Goal: Task Accomplishment & Management: Manage account settings

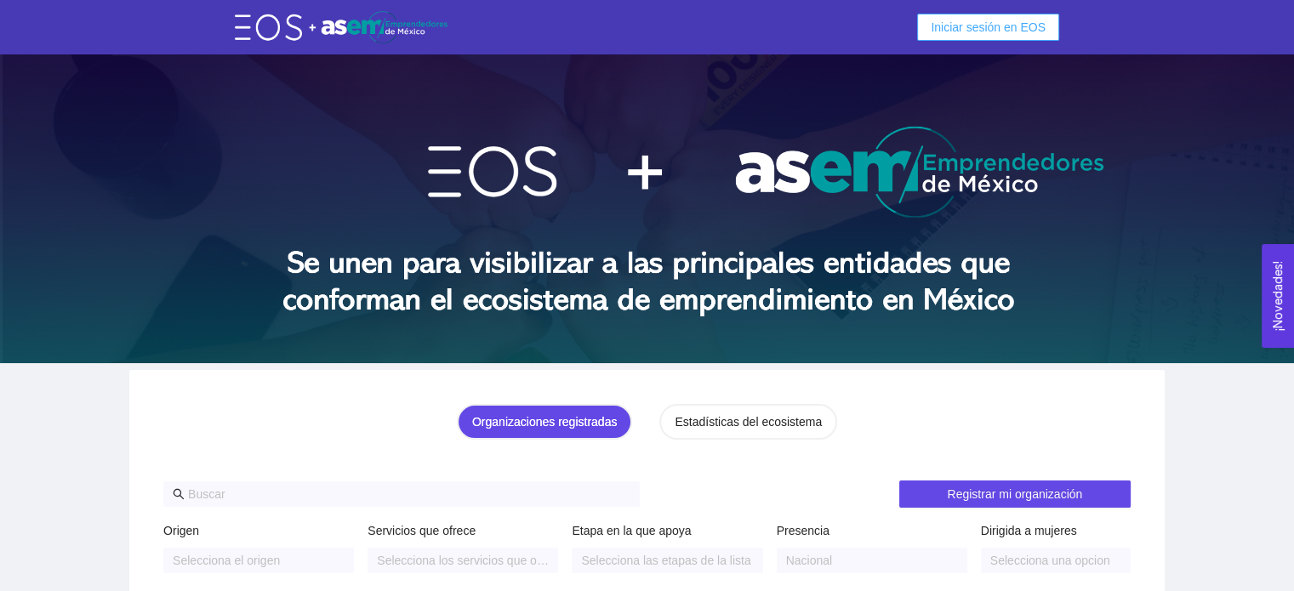
click at [997, 27] on span "Iniciar sesión en EOS" at bounding box center [988, 27] width 115 height 19
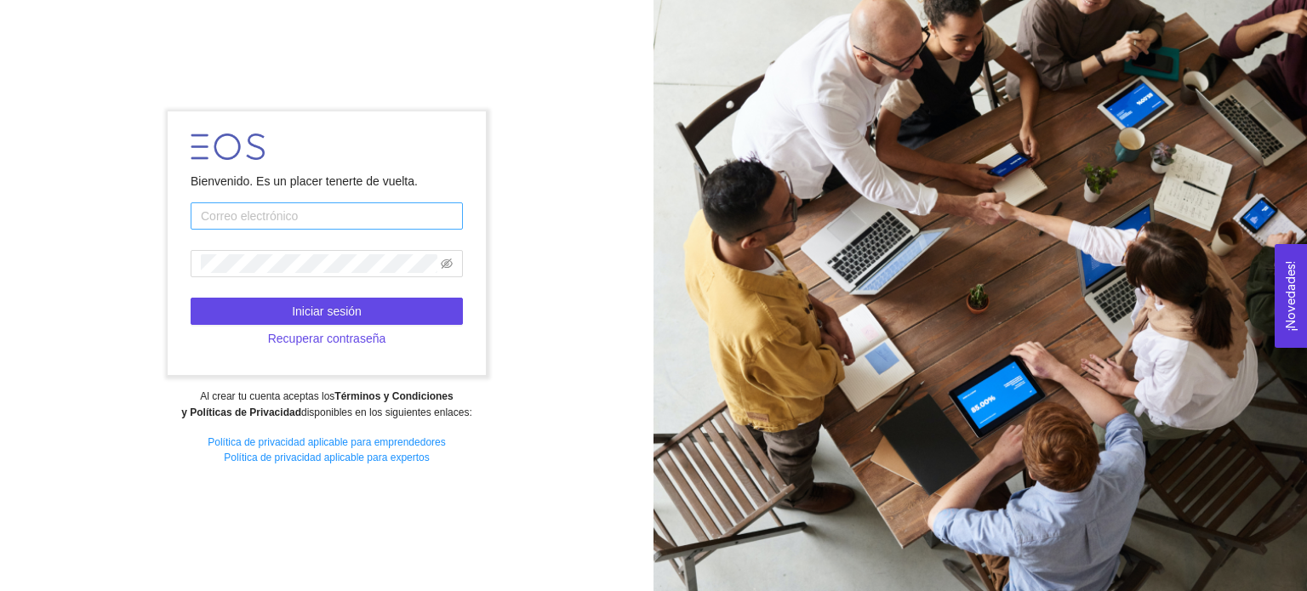
click at [428, 216] on input "text" at bounding box center [327, 215] width 272 height 27
type input "[EMAIL_ADDRESS][DOMAIN_NAME]"
click at [354, 338] on span "Recuperar contraseña" at bounding box center [327, 338] width 118 height 19
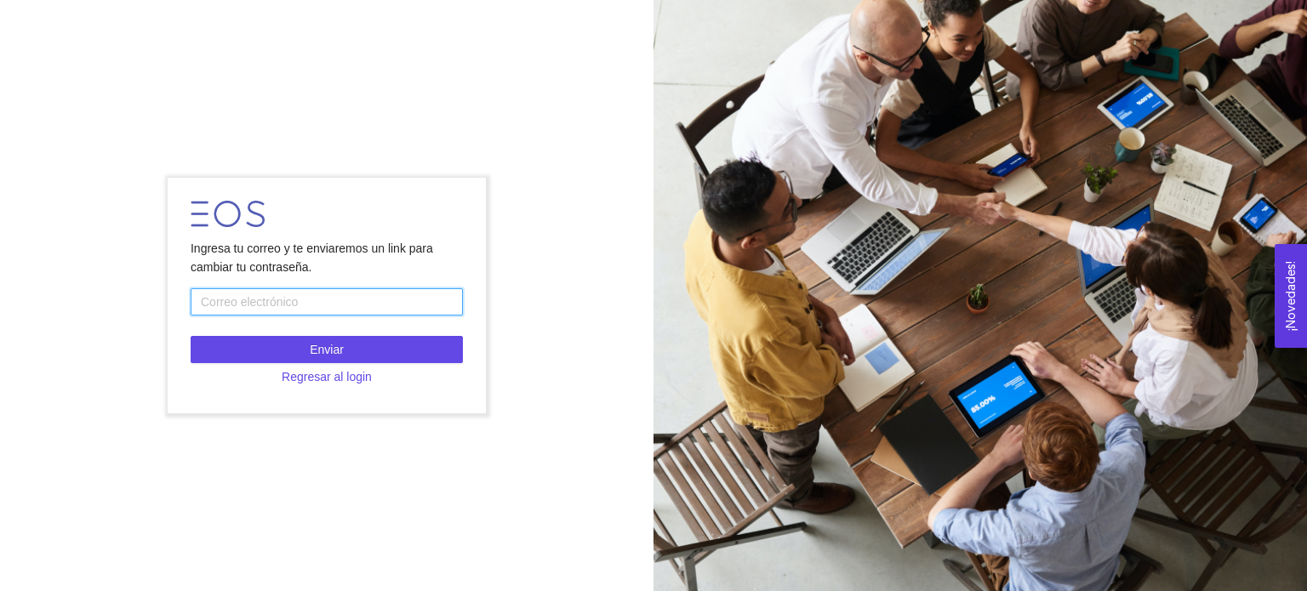
click at [361, 308] on input "text" at bounding box center [327, 301] width 272 height 27
type input "[EMAIL_ADDRESS][DOMAIN_NAME]"
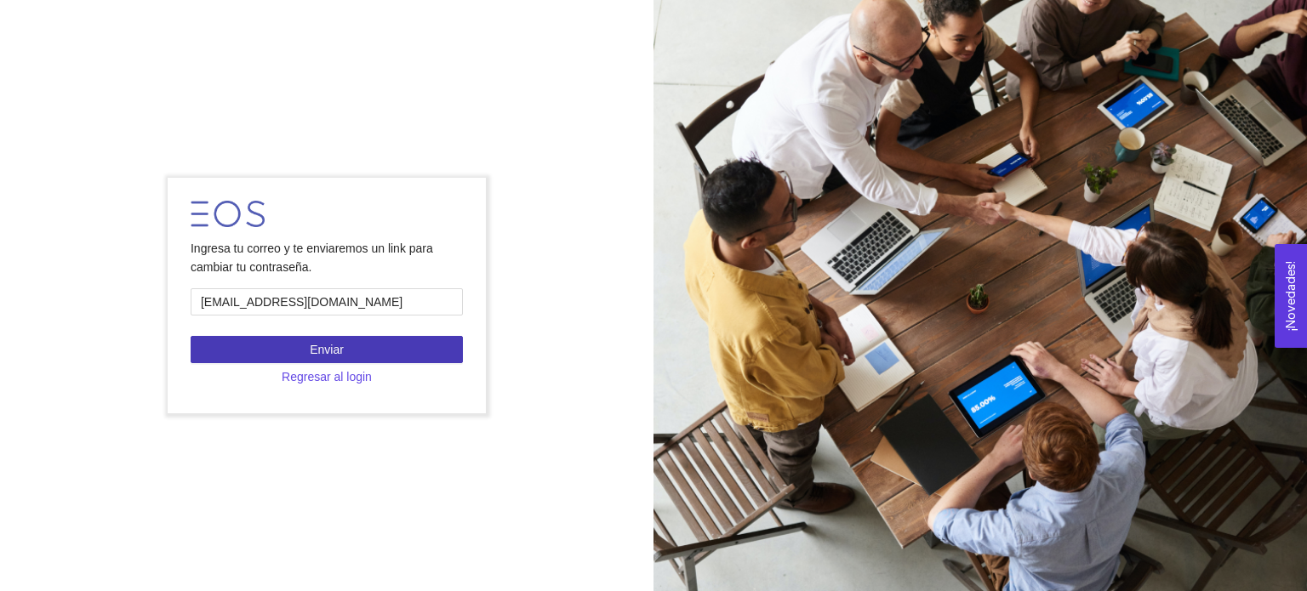
click at [370, 349] on button "Enviar" at bounding box center [327, 349] width 272 height 27
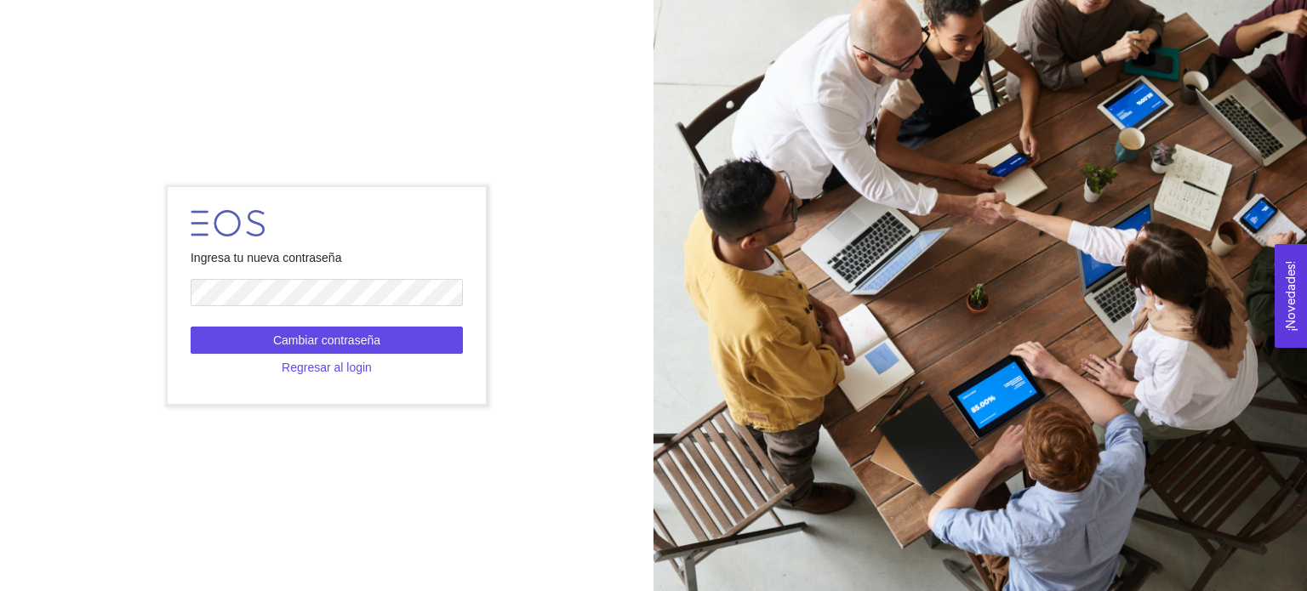
drag, startPoint x: 214, startPoint y: 309, endPoint x: 189, endPoint y: 203, distance: 108.3
click at [189, 203] on form "Ingresa tu nueva contraseña Cambiar contraseña Regresar al login" at bounding box center [326, 295] width 317 height 216
click at [333, 349] on span "Cambiar contraseña" at bounding box center [326, 340] width 107 height 19
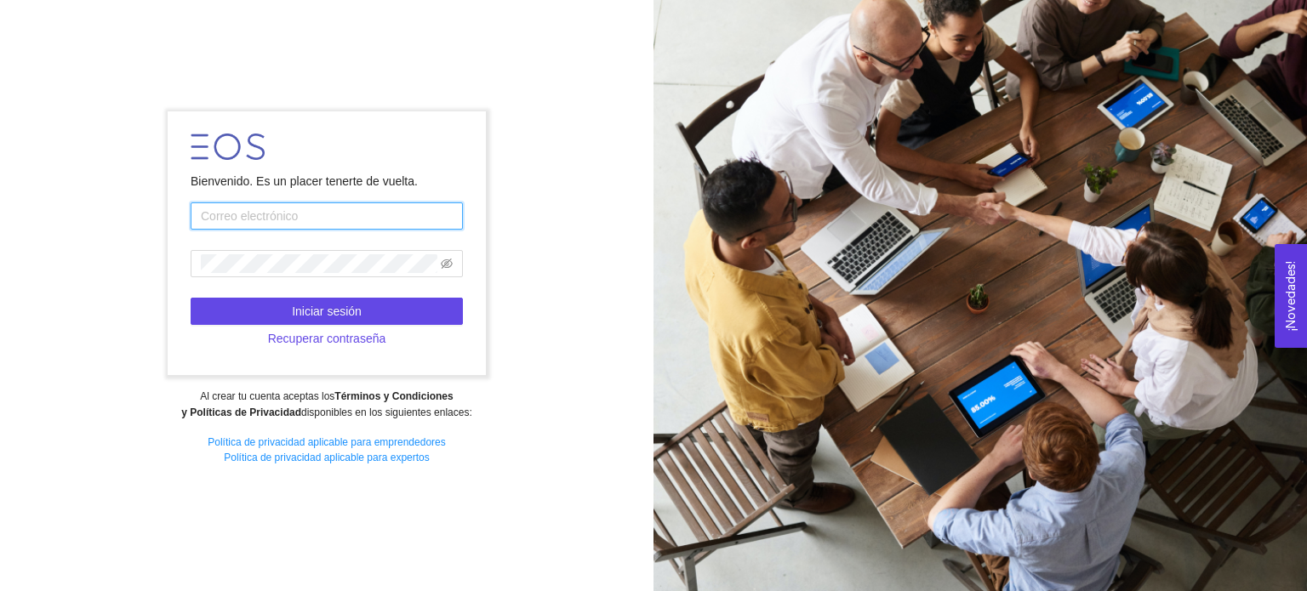
click at [330, 223] on input "text" at bounding box center [327, 215] width 272 height 27
type input "[EMAIL_ADDRESS][DOMAIN_NAME]"
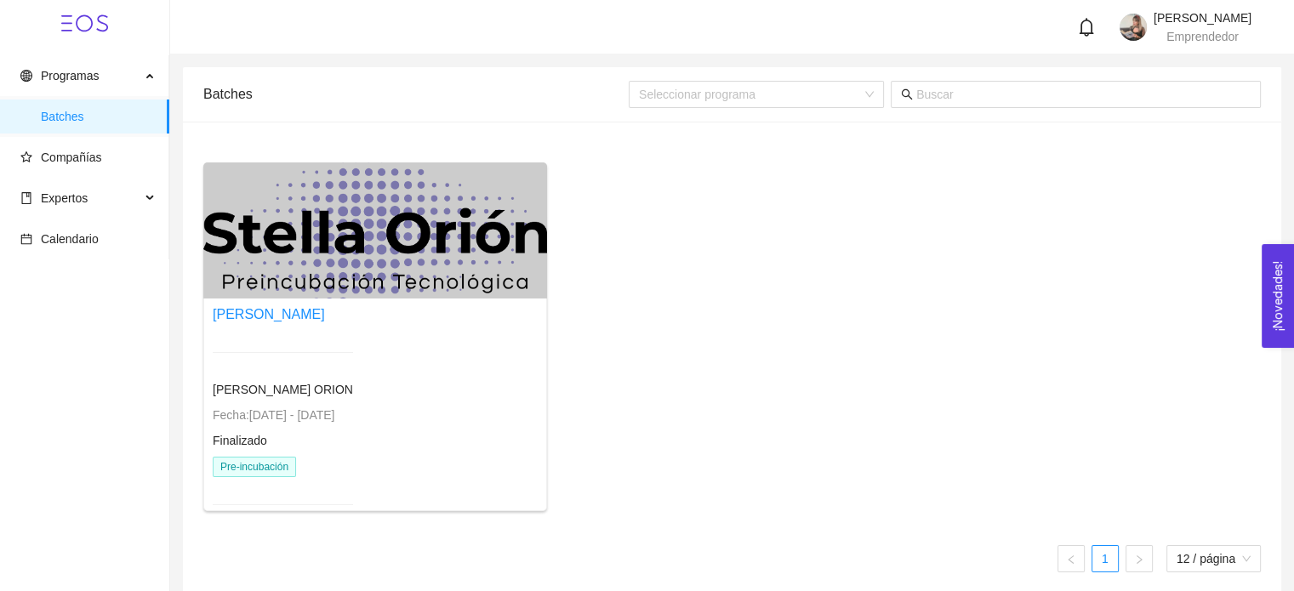
click at [242, 394] on span "STELLA ORION" at bounding box center [283, 390] width 140 height 14
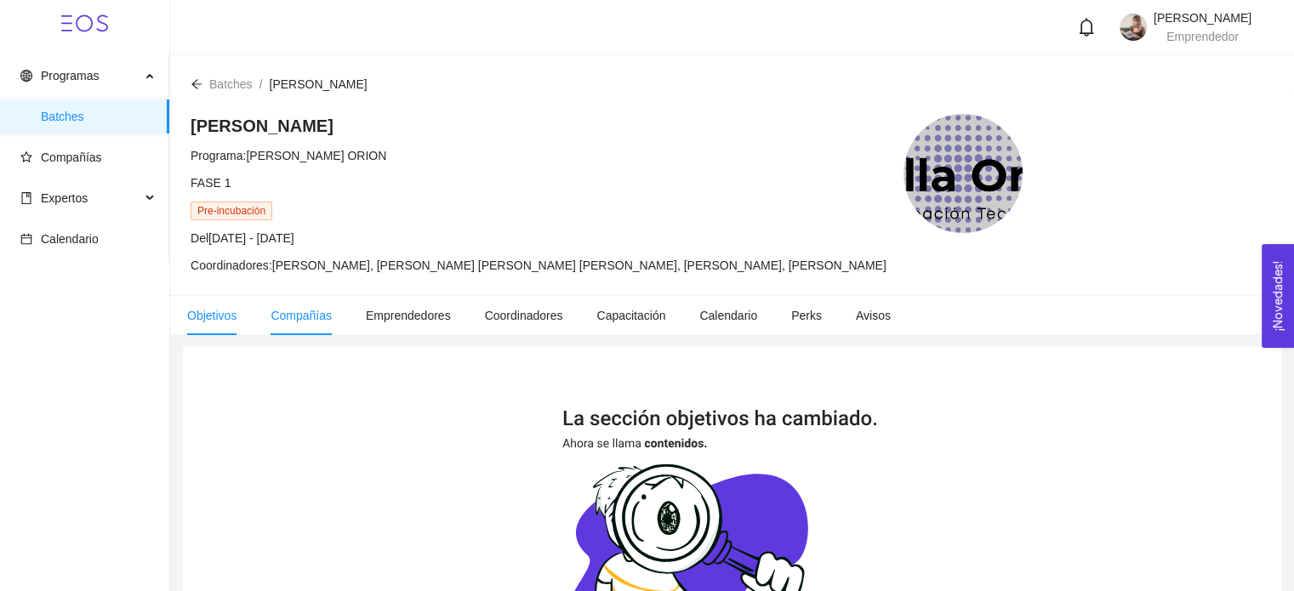
click at [317, 318] on span "Compañías" at bounding box center [300, 316] width 61 height 14
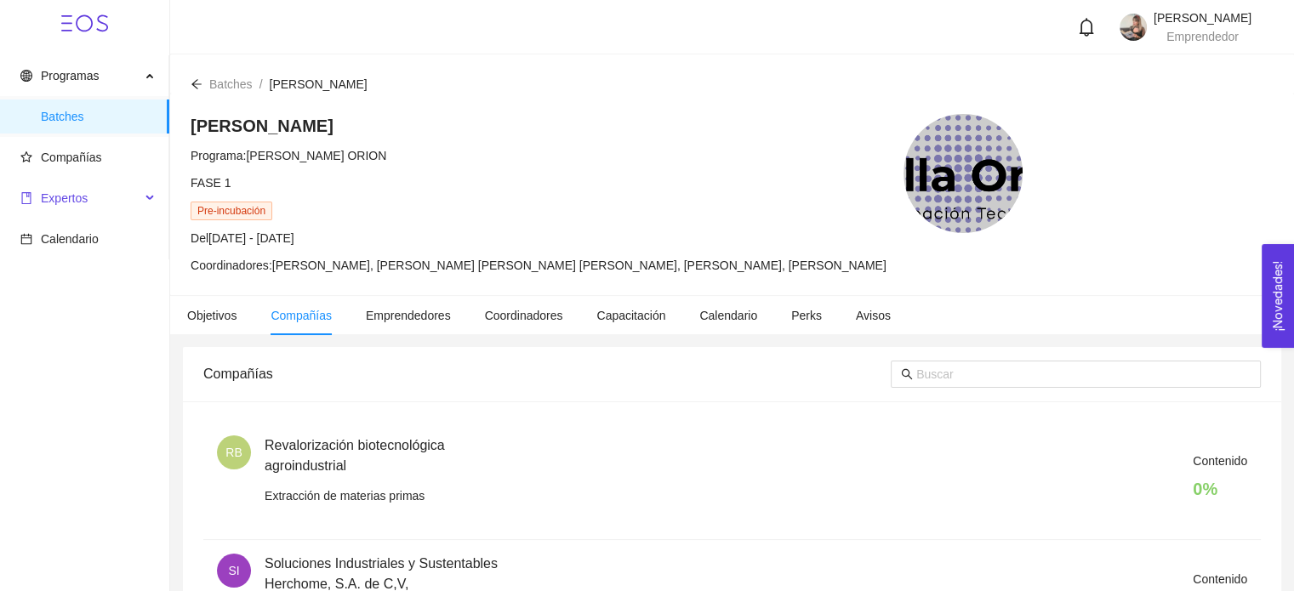
click at [151, 198] on icon at bounding box center [151, 198] width 9 height 0
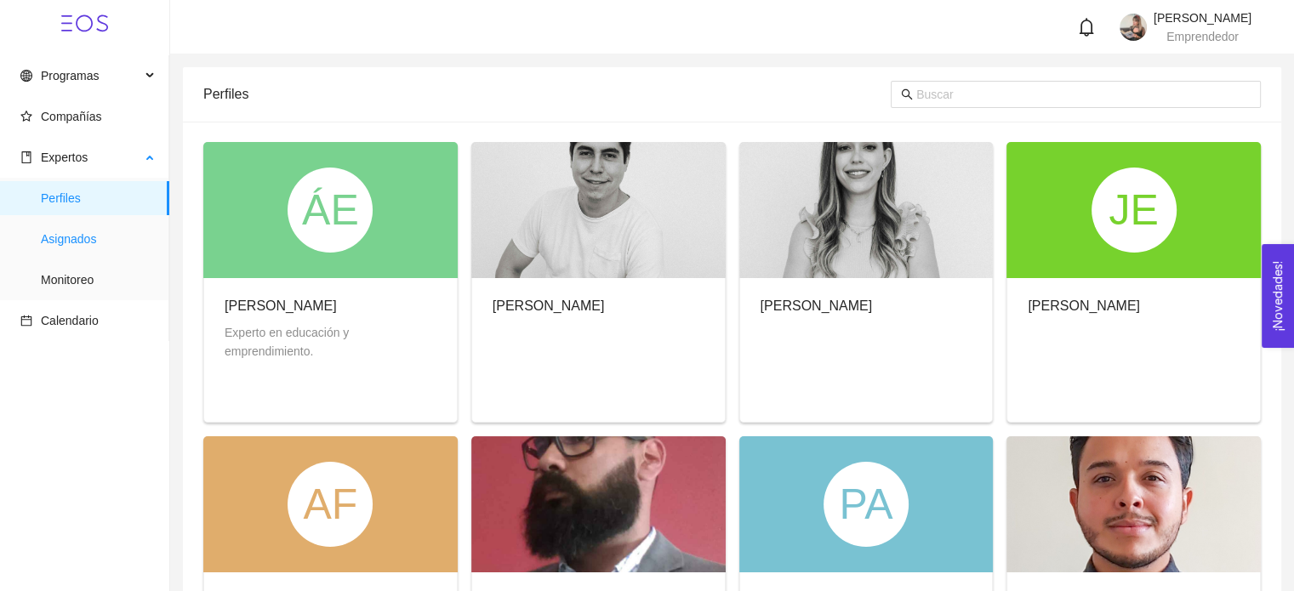
click at [105, 250] on span "Asignados" at bounding box center [98, 239] width 115 height 34
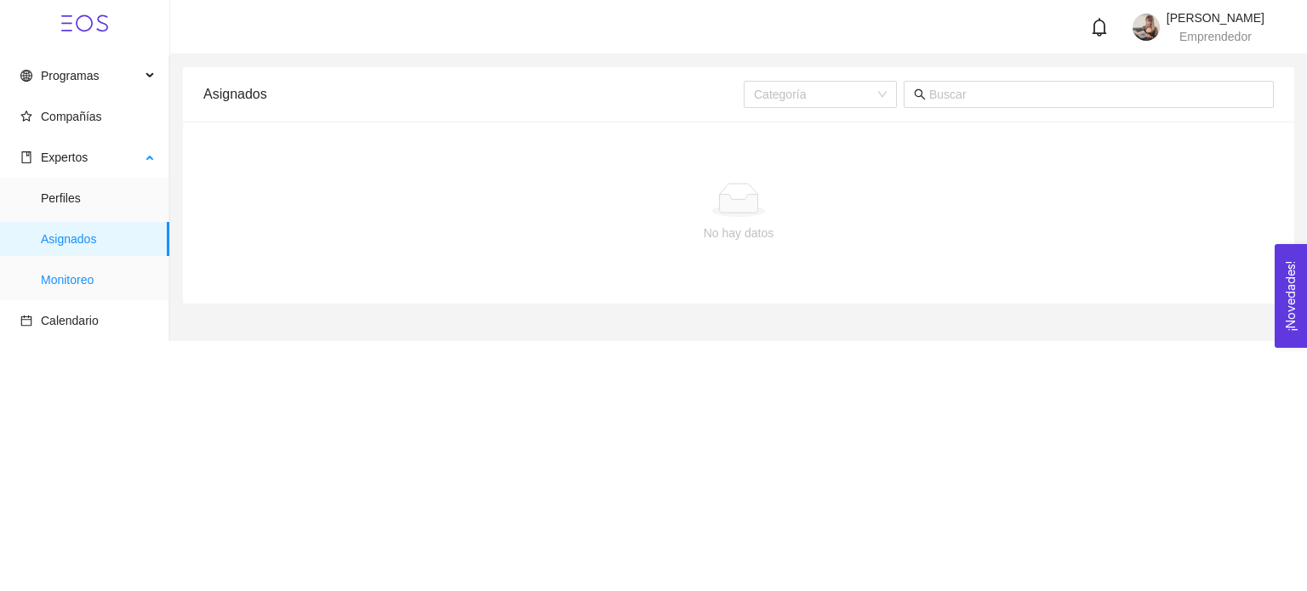
click at [63, 276] on span "Monitoreo" at bounding box center [98, 280] width 115 height 34
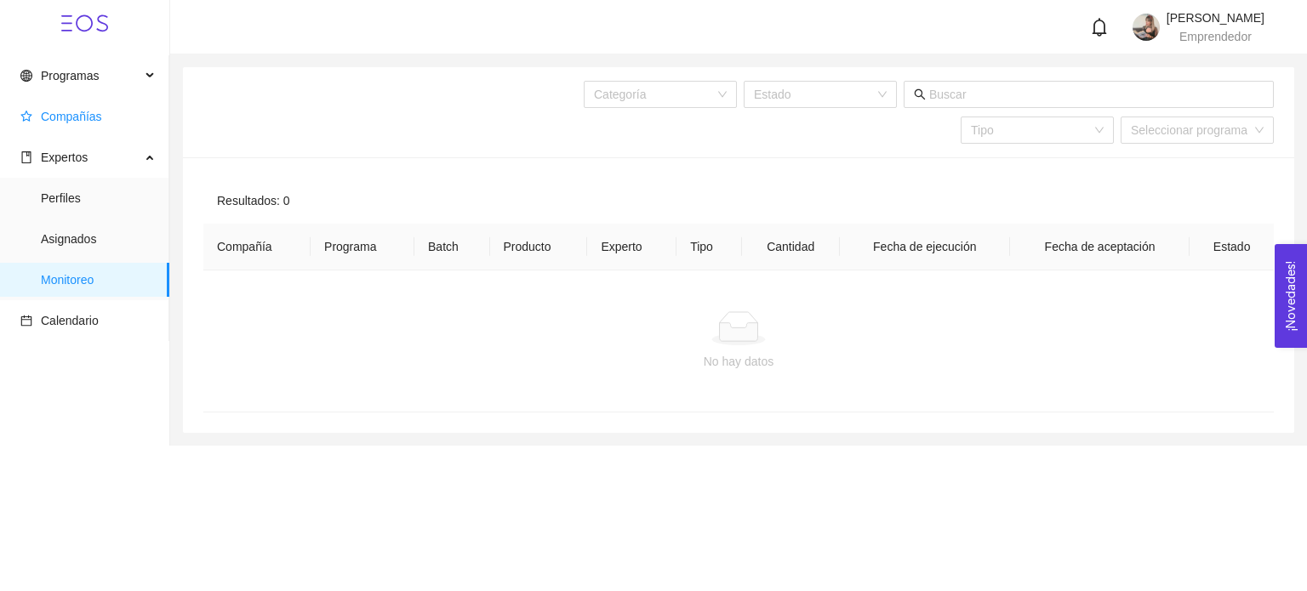
click at [125, 122] on span "Compañías" at bounding box center [87, 117] width 135 height 34
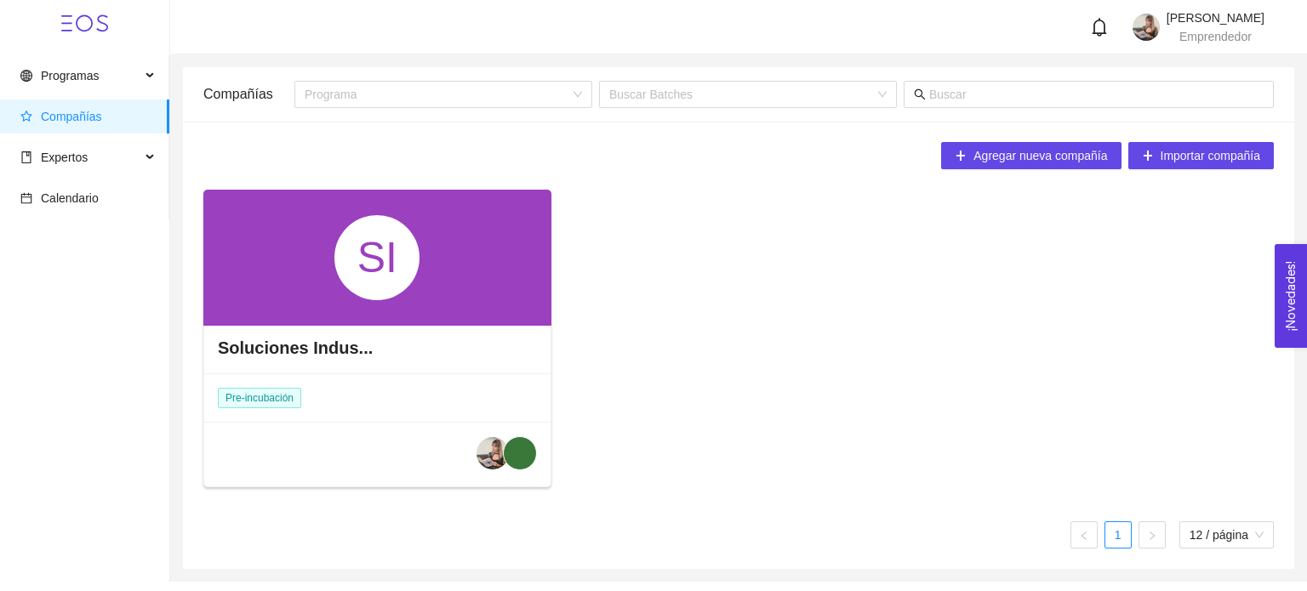
click at [507, 443] on span at bounding box center [520, 453] width 34 height 34
click at [493, 454] on img at bounding box center [492, 453] width 32 height 32
click at [238, 369] on div "Soluciones Indus..." at bounding box center [377, 347] width 346 height 51
click at [341, 325] on div "Soluciones Indus..." at bounding box center [377, 347] width 346 height 51
click at [373, 277] on div "SI" at bounding box center [376, 257] width 85 height 85
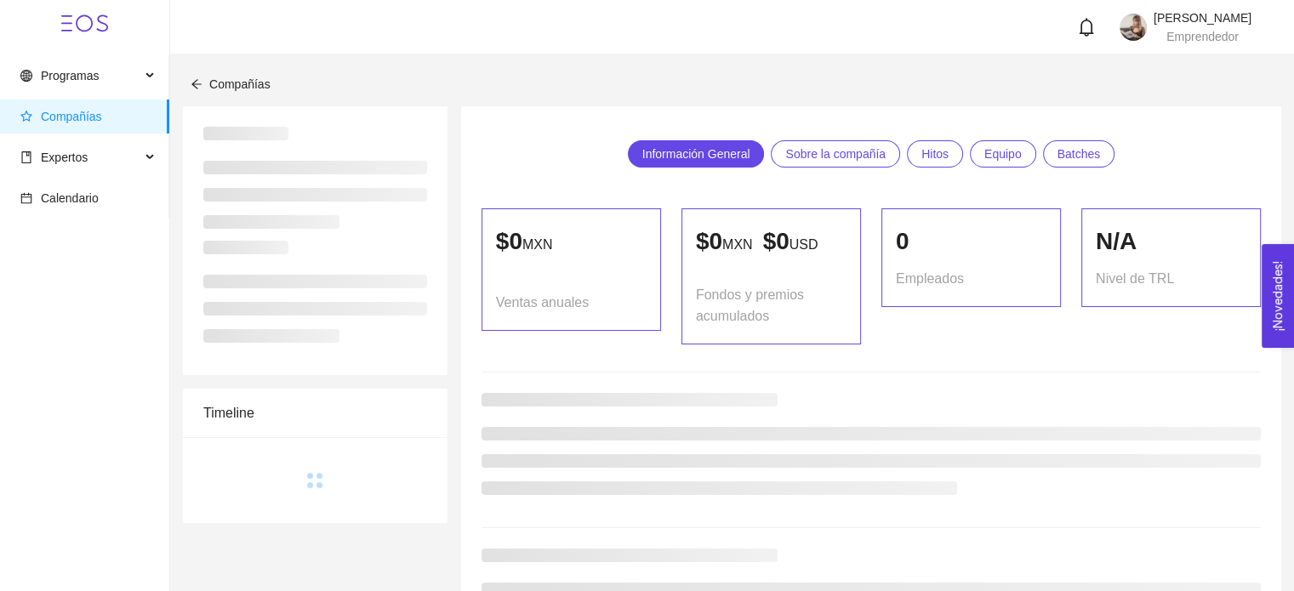
click at [373, 277] on li at bounding box center [315, 282] width 224 height 14
click at [430, 262] on div at bounding box center [315, 240] width 265 height 269
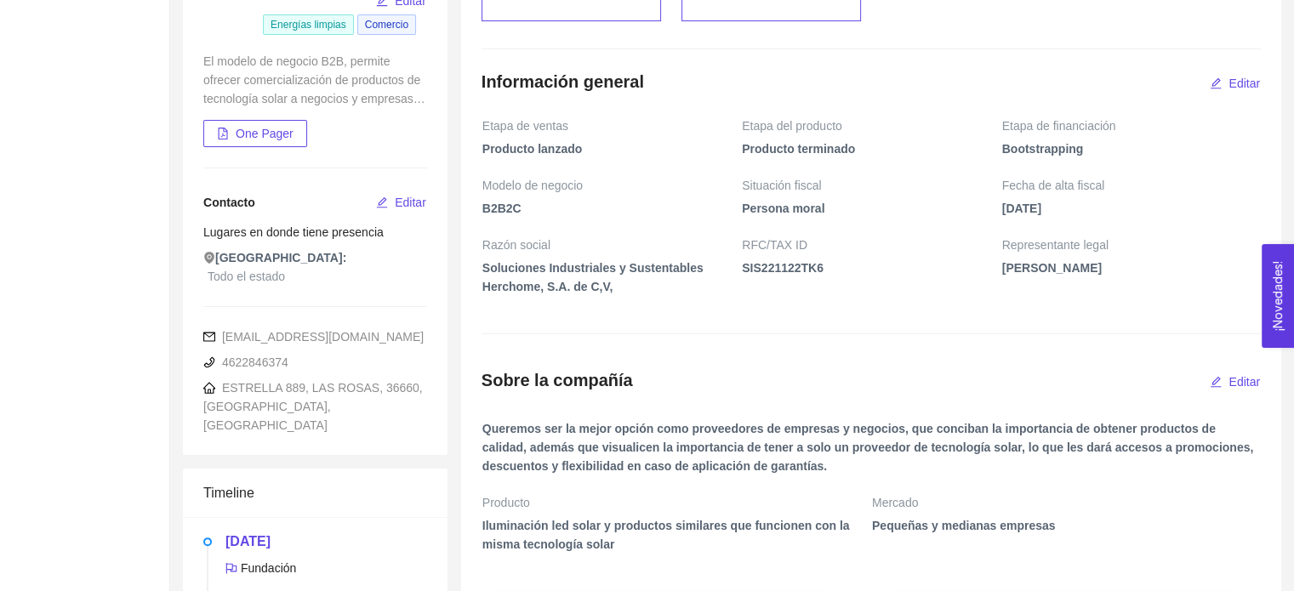
scroll to position [136, 0]
